Goal: Information Seeking & Learning: Learn about a topic

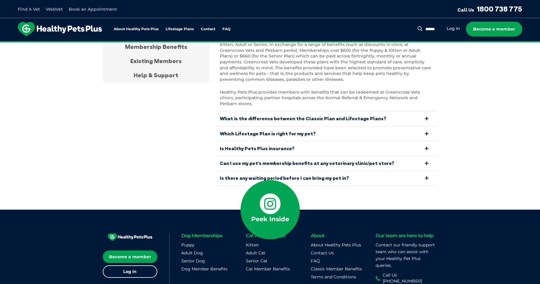
scroll to position [2005, 0]
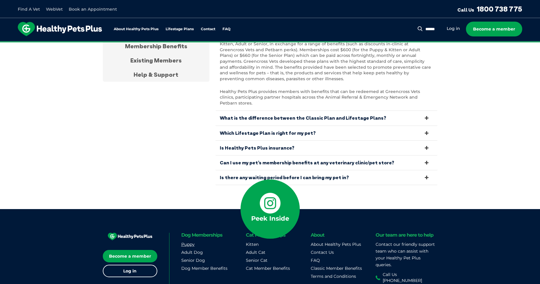
click at [186, 242] on link "Puppy" at bounding box center [187, 244] width 13 height 5
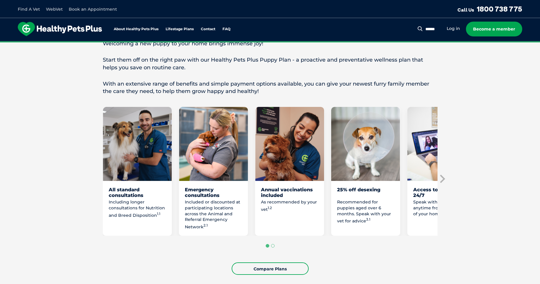
scroll to position [266, 0]
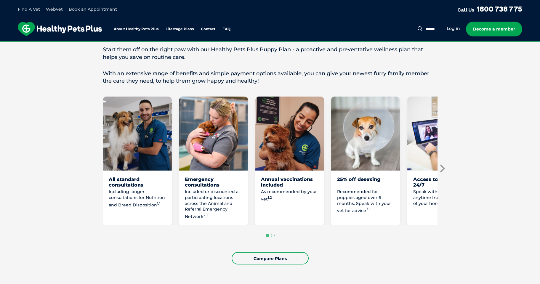
click at [443, 166] on icon "Next slide" at bounding box center [441, 168] width 9 height 9
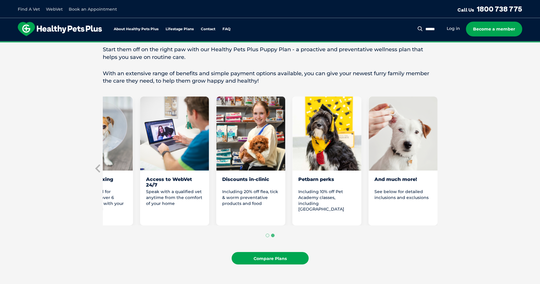
click at [281, 259] on link "Compare Plans" at bounding box center [269, 258] width 77 height 12
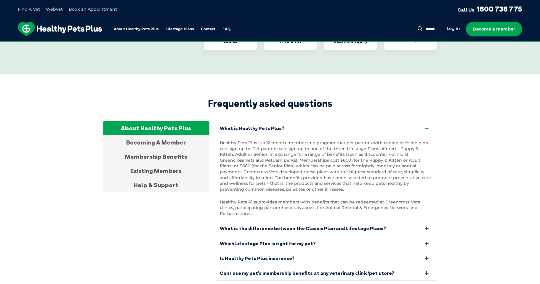
scroll to position [1904, 0]
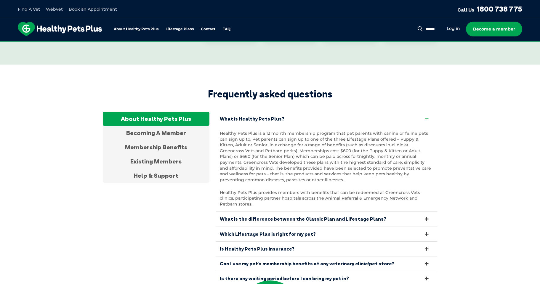
click at [272, 256] on link "Can I use my pet’s membership benefits at any veterinary clinic/pet store?" at bounding box center [326, 263] width 222 height 15
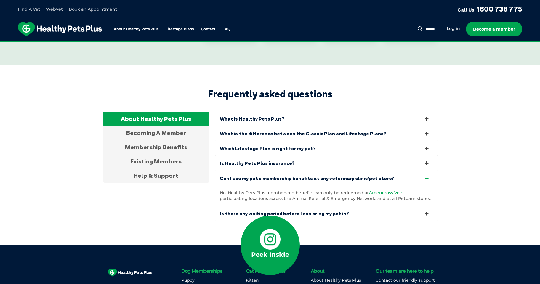
click at [267, 171] on link "Can I use my pet’s membership benefits at any veterinary clinic/pet store?" at bounding box center [326, 178] width 222 height 15
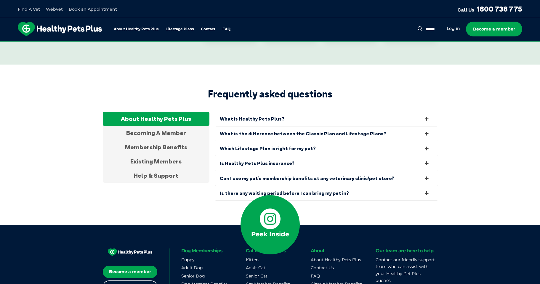
click at [246, 186] on link "Is there any waiting period before I can bring my pet in?" at bounding box center [326, 193] width 222 height 15
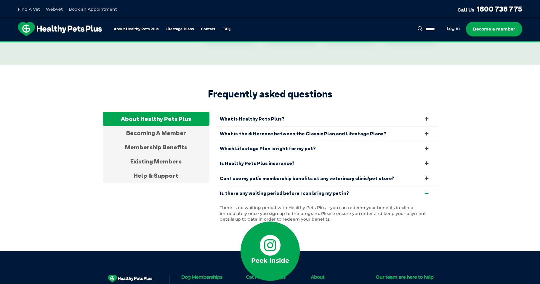
click at [260, 186] on link "Is there any waiting period before I can bring my pet in?" at bounding box center [326, 193] width 222 height 15
